Goal: Transaction & Acquisition: Purchase product/service

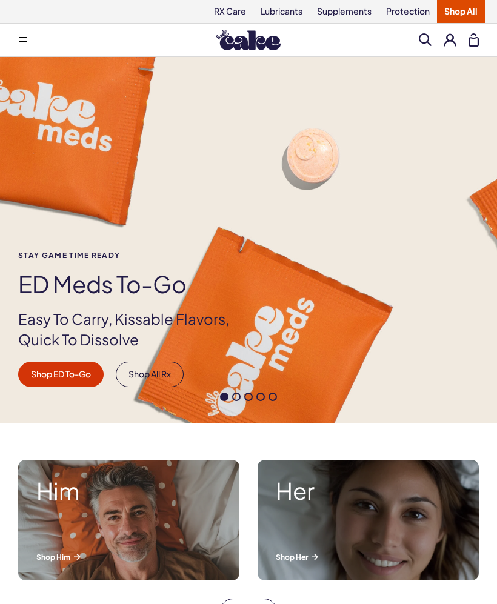
click at [76, 559] on span at bounding box center [77, 556] width 6 height 5
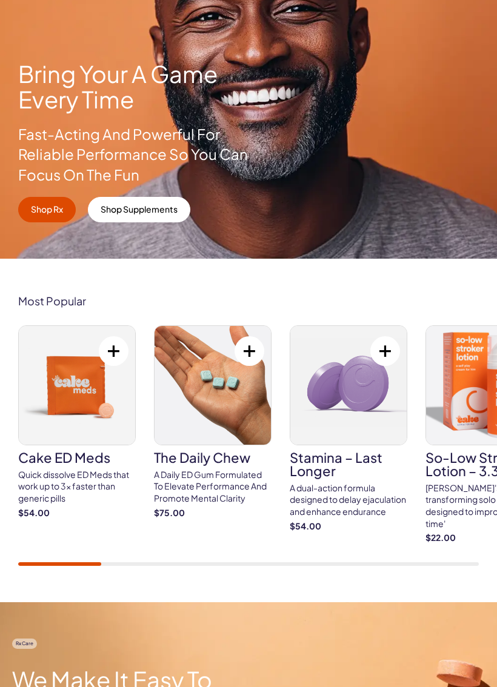
scroll to position [207, 0]
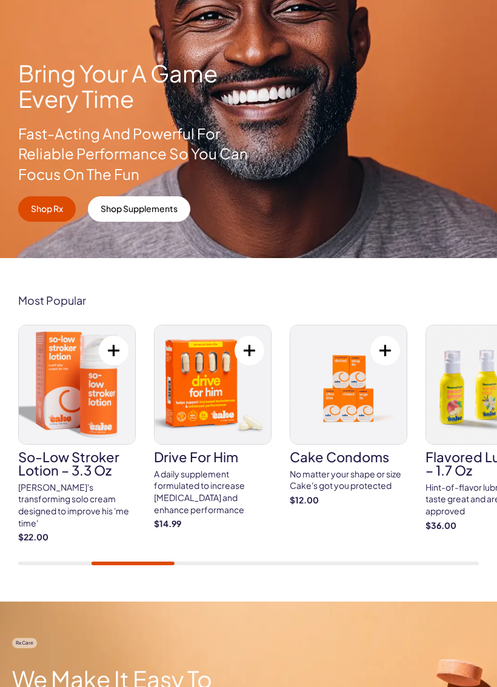
click at [354, 469] on div "No matter your shape or size Cake's got you protected" at bounding box center [347, 480] width 117 height 24
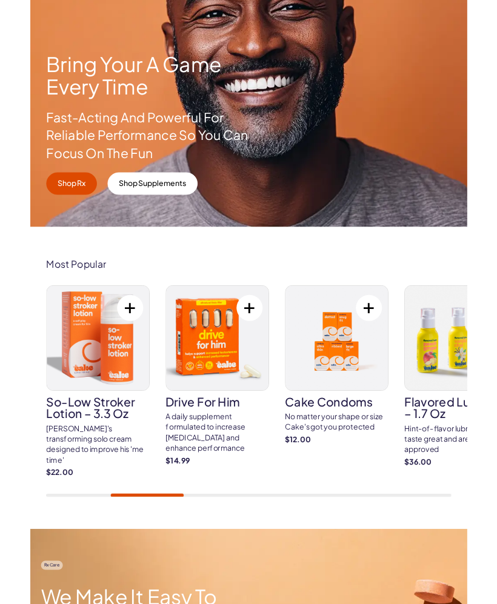
scroll to position [241, 0]
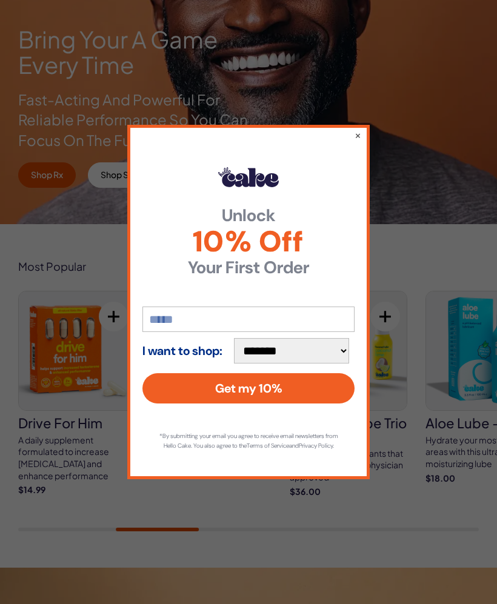
click at [355, 136] on button "×" at bounding box center [357, 135] width 7 height 12
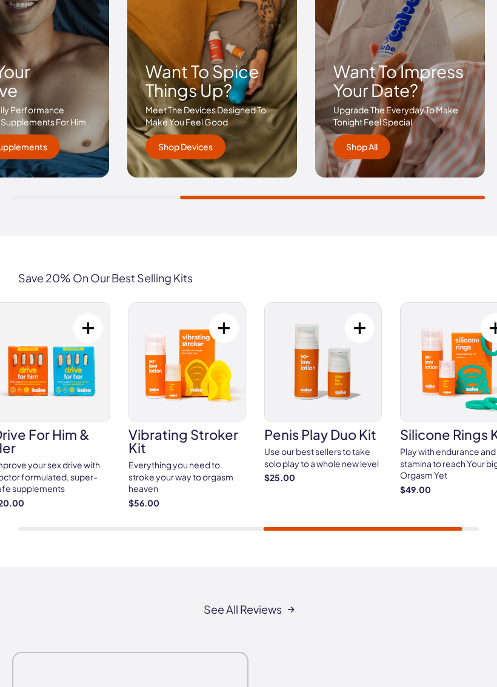
scroll to position [1966, 0]
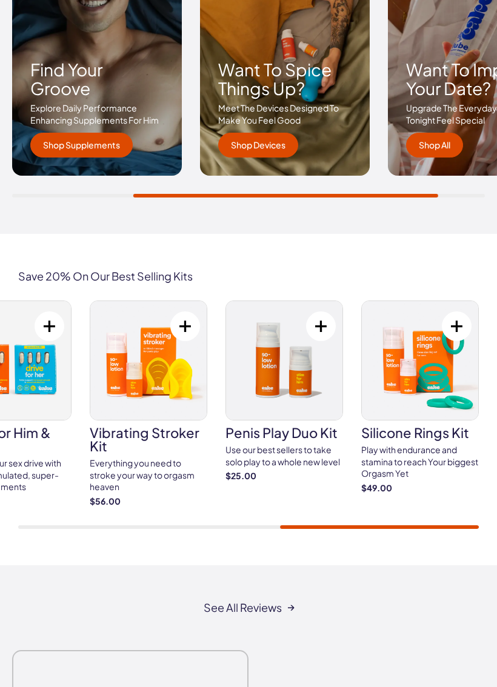
click at [418, 451] on div "Play with endurance and stamina to reach Your biggest Orgasm Yet" at bounding box center [419, 462] width 117 height 36
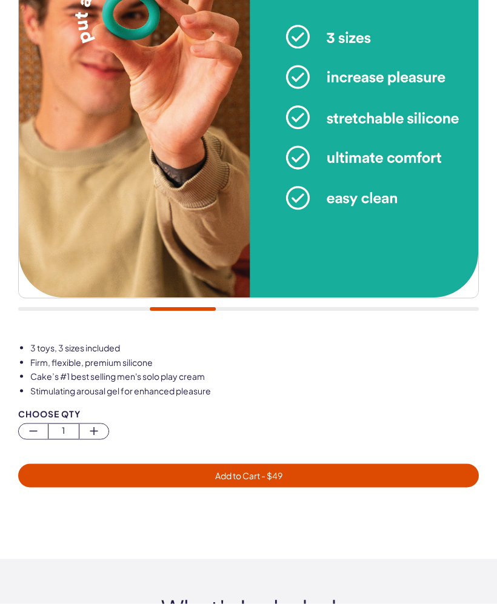
scroll to position [370, 0]
